Goal: Task Accomplishment & Management: Manage account settings

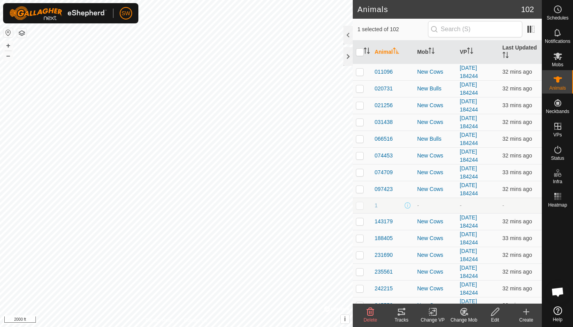
click at [406, 315] on icon at bounding box center [401, 311] width 9 height 9
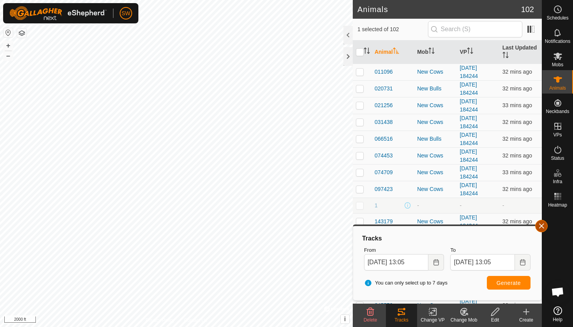
click at [541, 227] on span "button" at bounding box center [541, 226] width 6 height 6
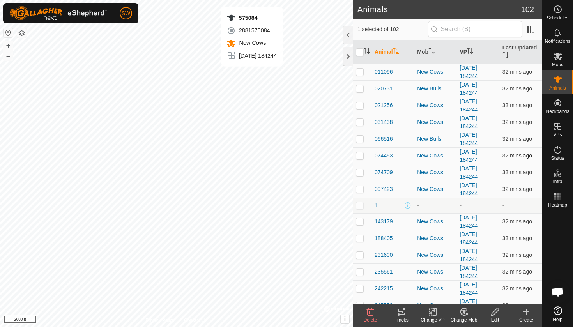
checkbox input "true"
checkbox input "false"
click at [402, 313] on icon at bounding box center [401, 312] width 7 height 6
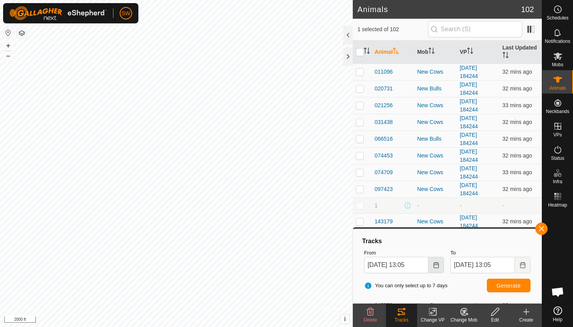
click at [437, 266] on icon "Choose Date" at bounding box center [436, 265] width 6 height 6
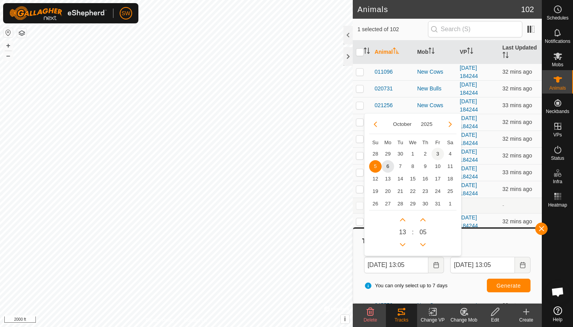
click at [439, 154] on span "3" at bounding box center [438, 154] width 12 height 12
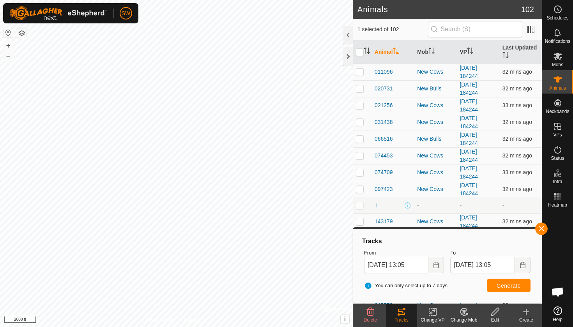
click at [508, 288] on span "Generate" at bounding box center [509, 286] width 24 height 6
click at [436, 268] on button "Choose Date" at bounding box center [437, 265] width 16 height 16
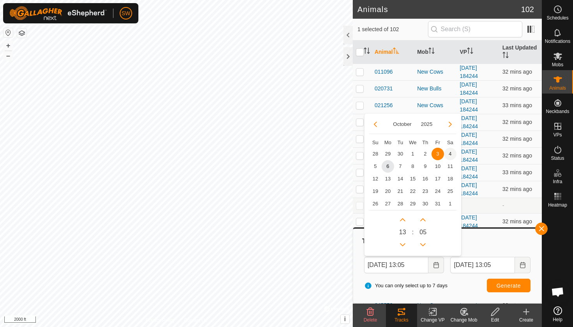
click at [451, 154] on span "4" at bounding box center [450, 154] width 12 height 12
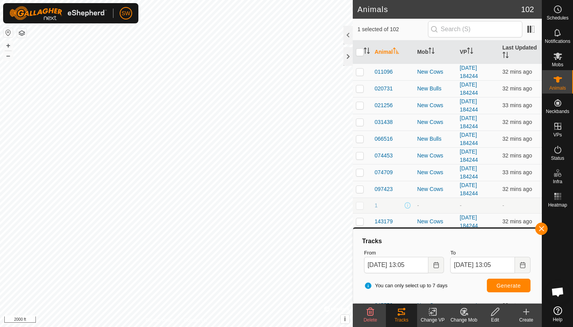
click at [498, 283] on span "Generate" at bounding box center [509, 286] width 24 height 6
click at [438, 260] on button "Choose Date" at bounding box center [437, 265] width 16 height 16
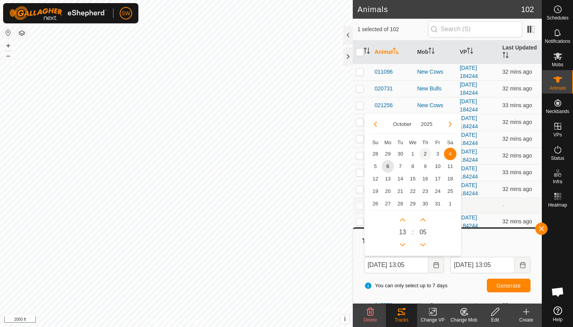
click at [423, 153] on span "2" at bounding box center [425, 154] width 12 height 12
type input "[DATE] 13:05"
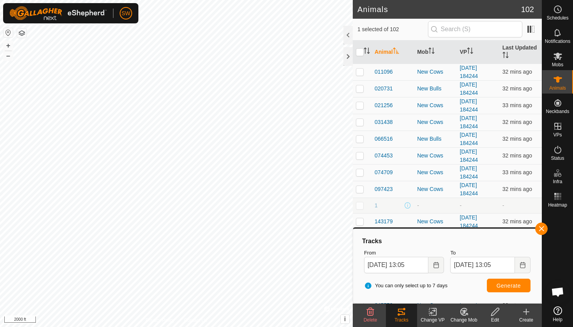
click at [512, 288] on span "Generate" at bounding box center [509, 286] width 24 height 6
click at [544, 232] on button "button" at bounding box center [541, 229] width 12 height 12
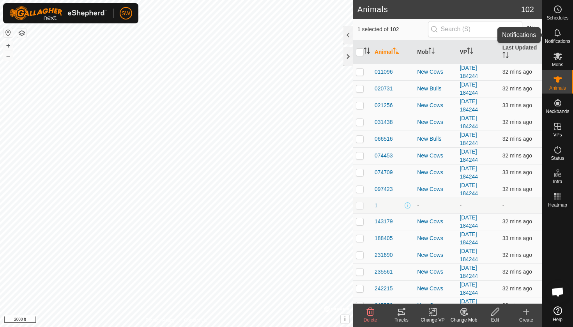
click at [558, 35] on icon at bounding box center [557, 32] width 6 height 7
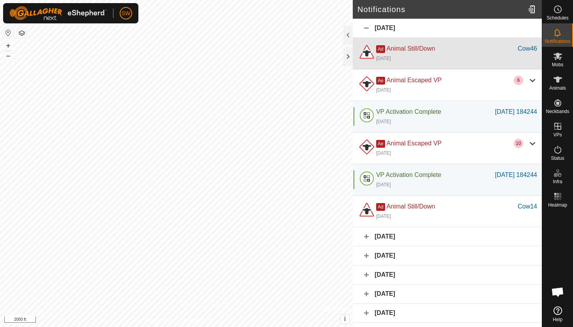
click at [453, 57] on div "[DATE]" at bounding box center [456, 57] width 161 height 9
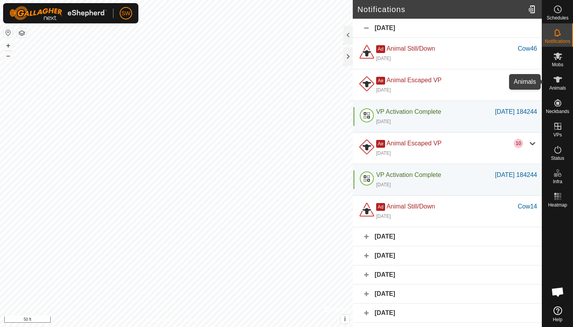
click at [556, 81] on icon at bounding box center [557, 79] width 9 height 9
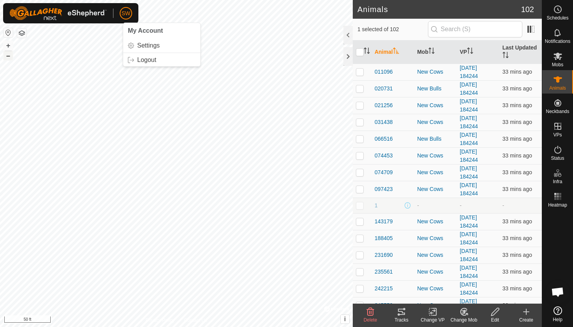
click at [7, 55] on button "–" at bounding box center [8, 55] width 9 height 9
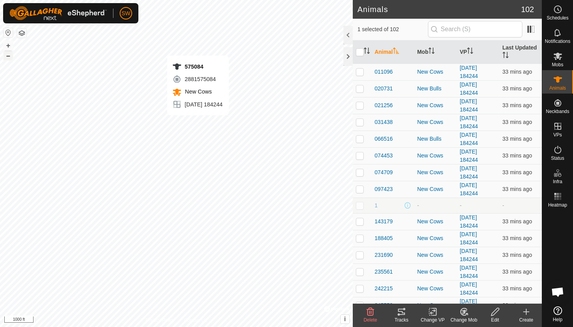
checkbox input "true"
checkbox input "false"
click at [503, 205] on span "-" at bounding box center [504, 205] width 2 height 6
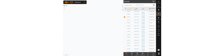
scroll to position [548, 0]
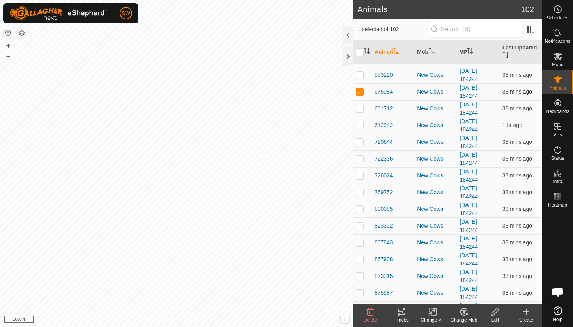
click at [377, 91] on span "575084" at bounding box center [384, 92] width 18 height 8
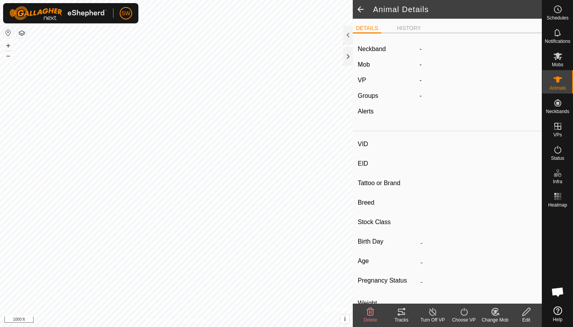
type input "575084"
type input "-"
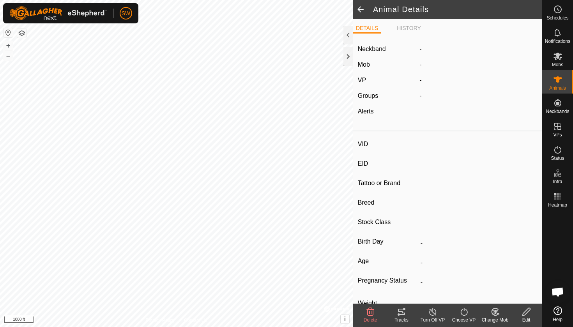
type input "-"
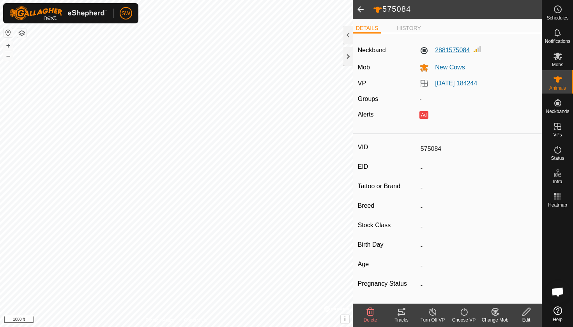
click at [454, 52] on label "2881575084" at bounding box center [445, 50] width 50 height 9
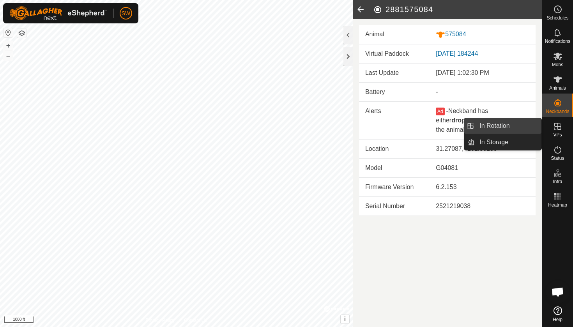
click at [500, 128] on link "In Rotation" at bounding box center [508, 126] width 67 height 16
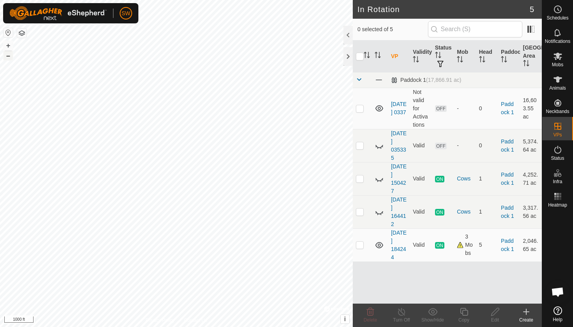
click at [9, 57] on button "–" at bounding box center [8, 55] width 9 height 9
